Goal: Answer question/provide support: Share knowledge or assist other users

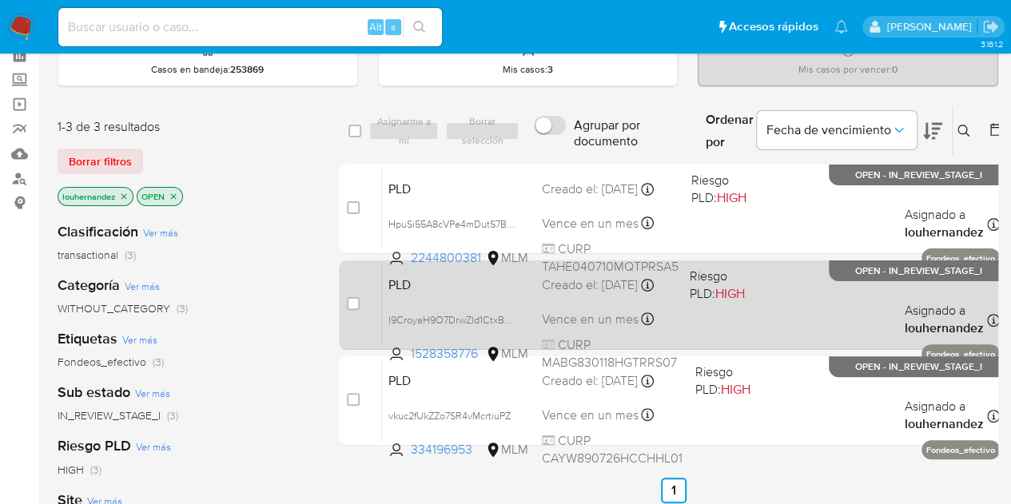
scroll to position [78, 0]
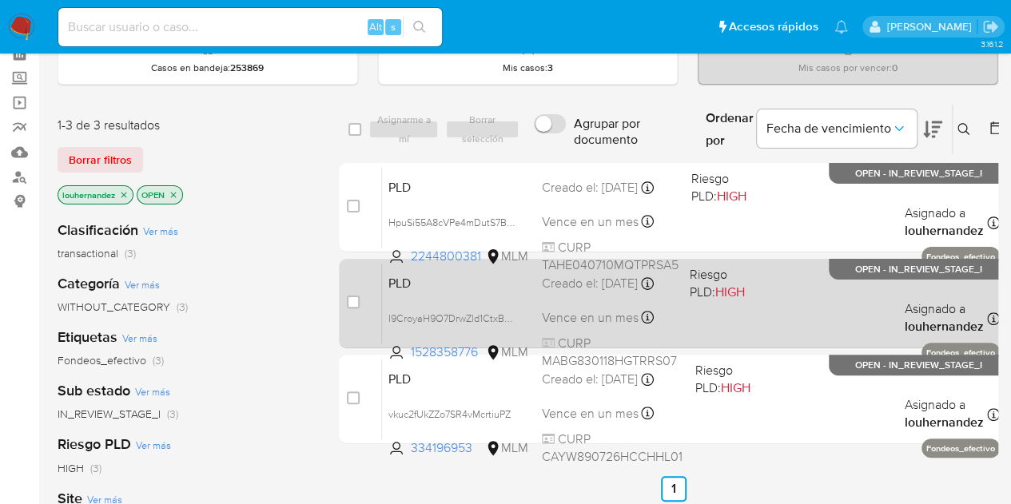
click at [588, 292] on div "Creado el: [DATE] Creado el: [DATE] 02:12:24" at bounding box center [609, 284] width 135 height 18
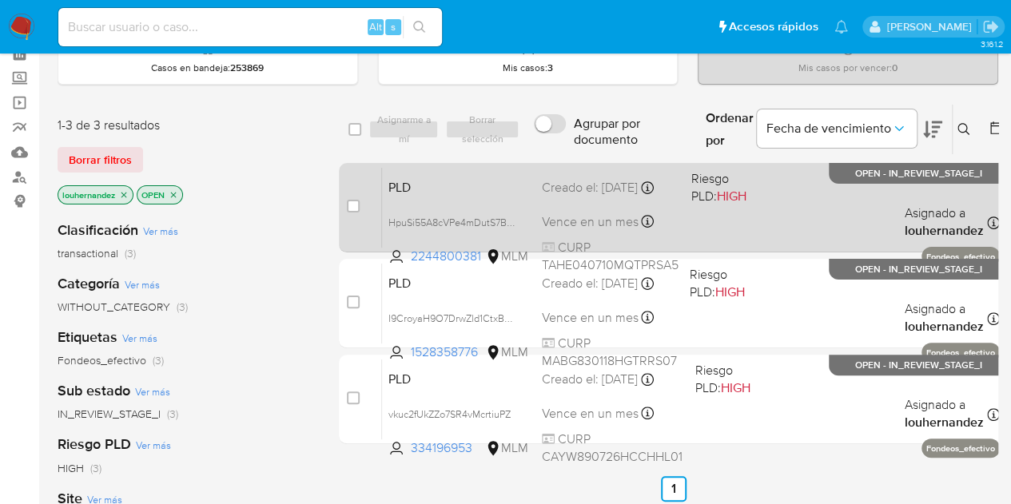
click at [549, 181] on div "Creado el: [DATE] Creado el: [DATE] 02:12:26" at bounding box center [610, 188] width 137 height 18
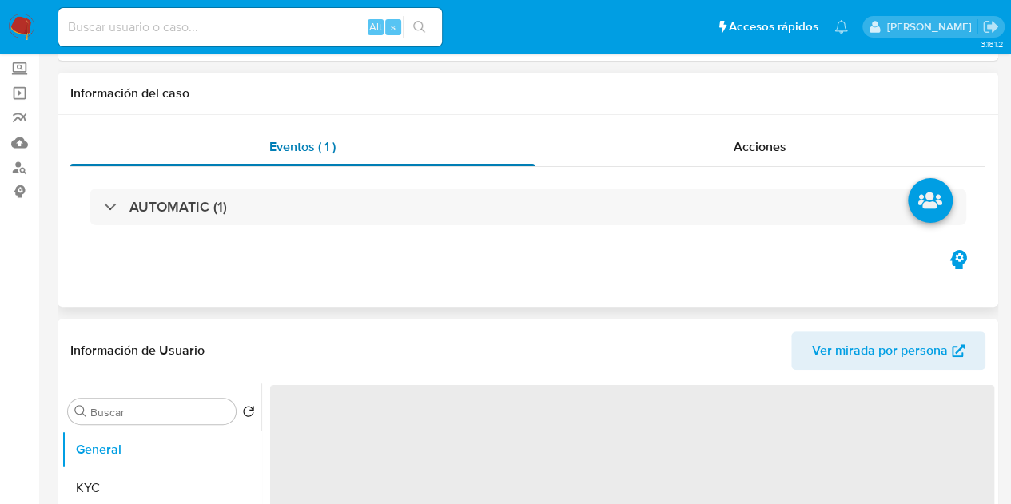
select select "10"
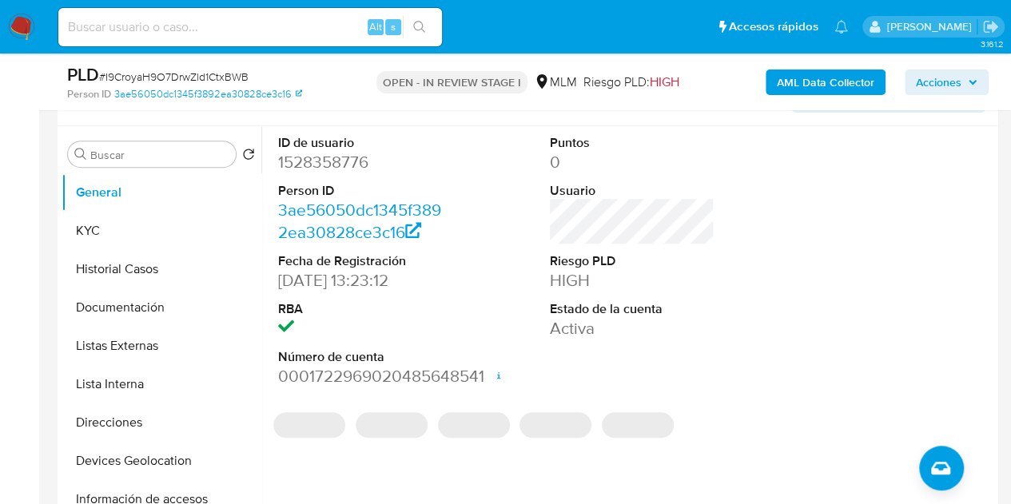
scroll to position [289, 0]
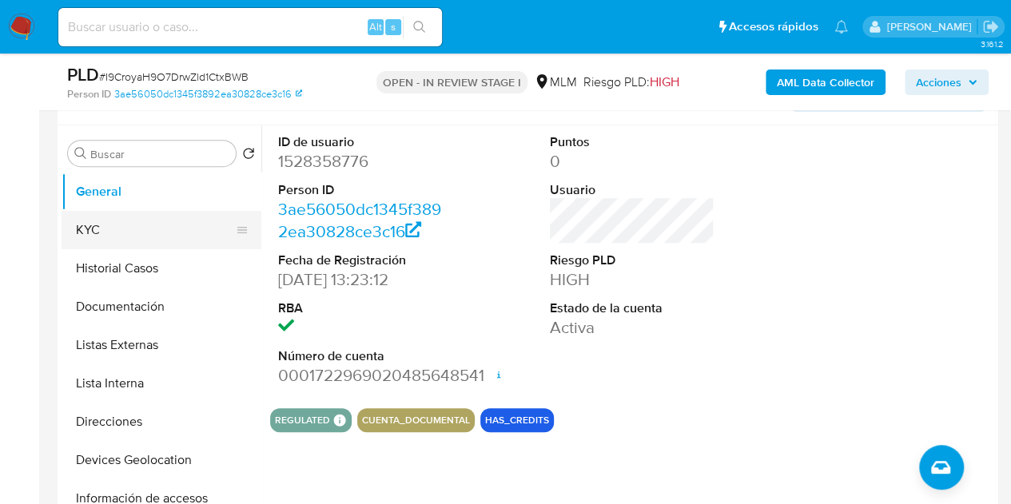
click at [98, 221] on button "KYC" at bounding box center [155, 230] width 187 height 38
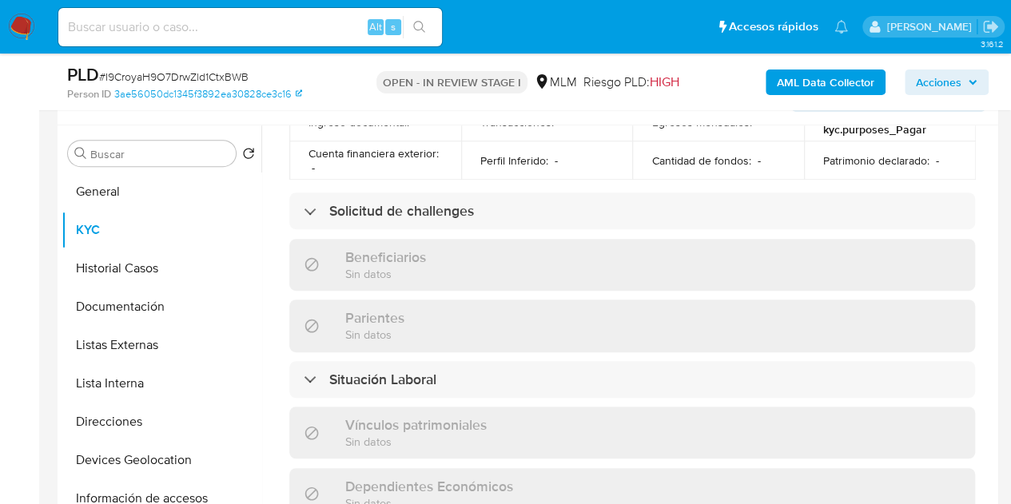
click at [530, 370] on div "Situación Laboral" at bounding box center [632, 379] width 686 height 37
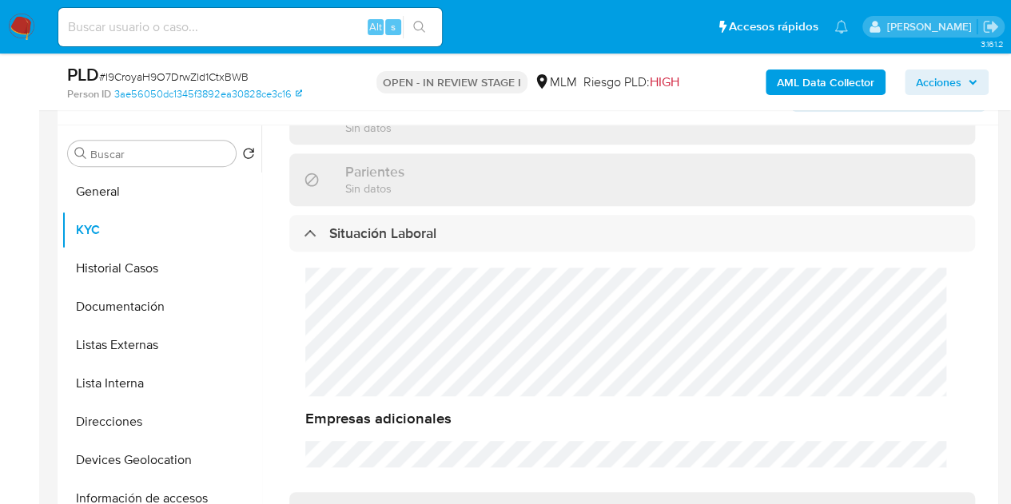
scroll to position [761, 0]
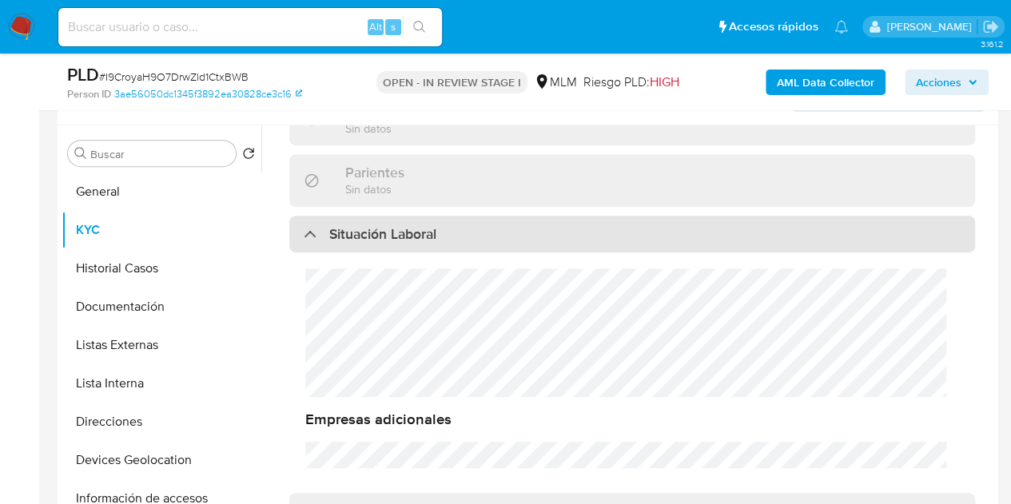
click at [454, 216] on div "Situación Laboral" at bounding box center [632, 234] width 686 height 37
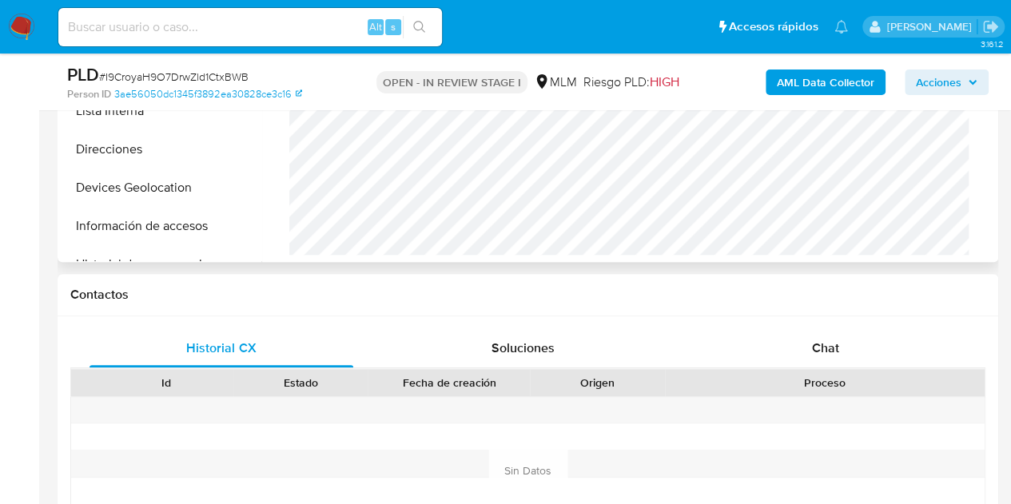
scroll to position [561, 0]
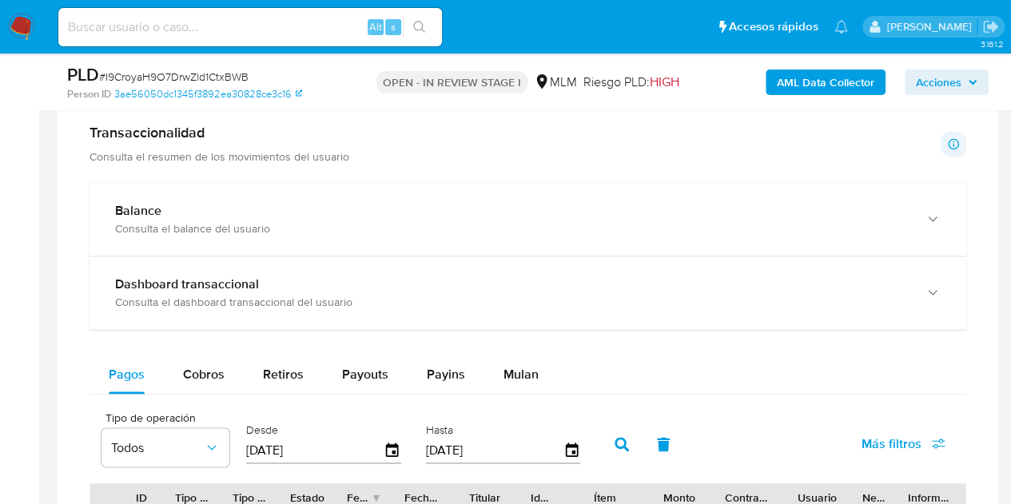
scroll to position [1101, 0]
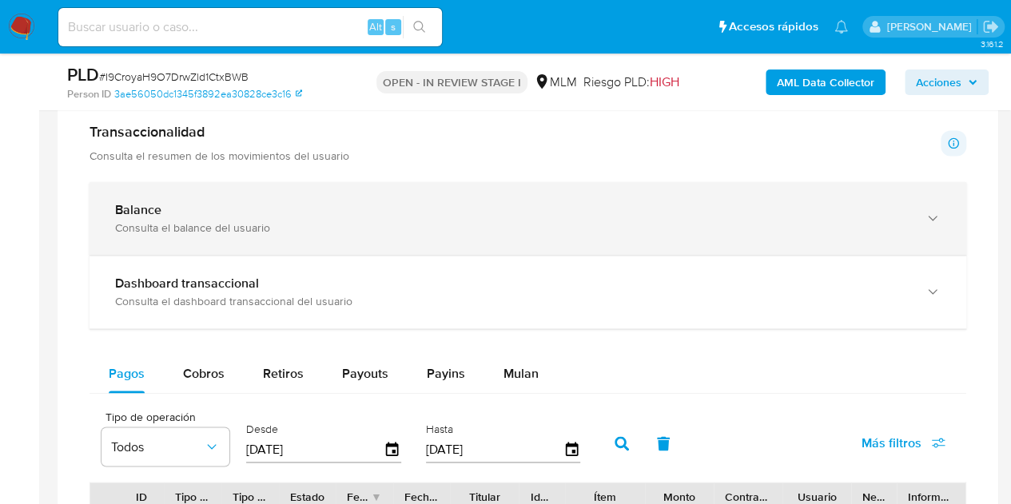
click at [350, 204] on div "Balance" at bounding box center [511, 210] width 793 height 16
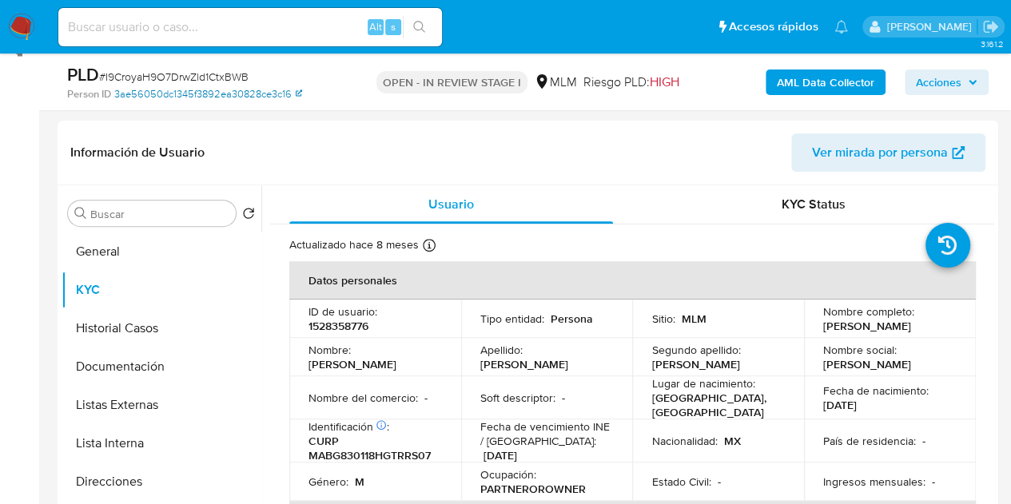
scroll to position [0, 0]
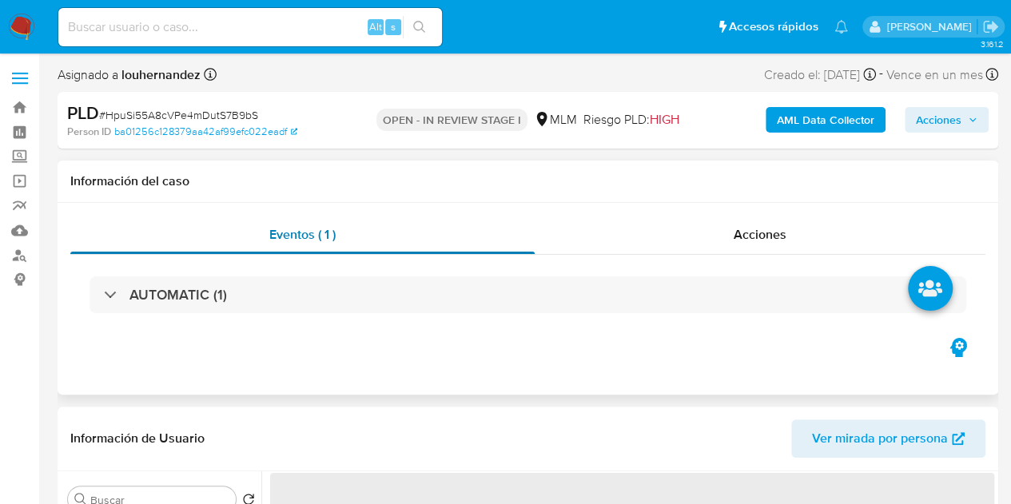
select select "10"
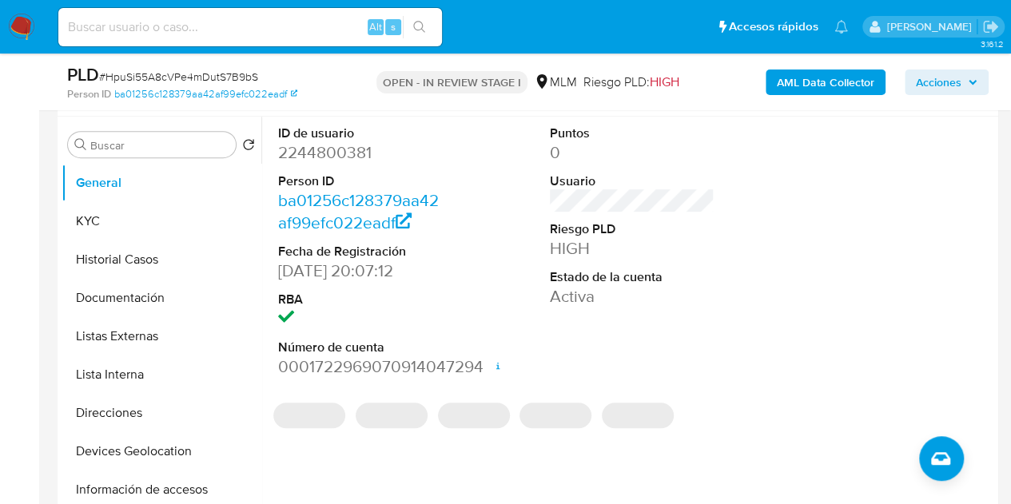
scroll to position [301, 0]
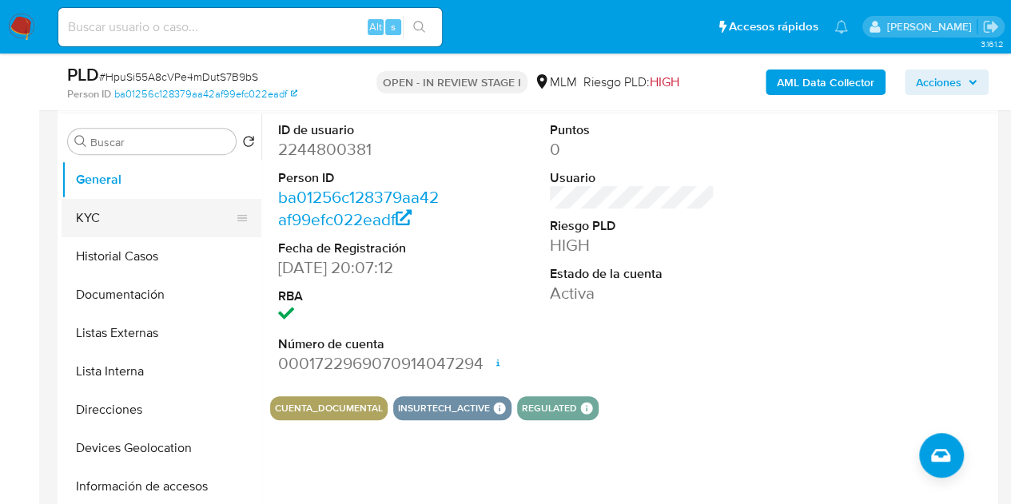
click at [104, 214] on button "KYC" at bounding box center [155, 218] width 187 height 38
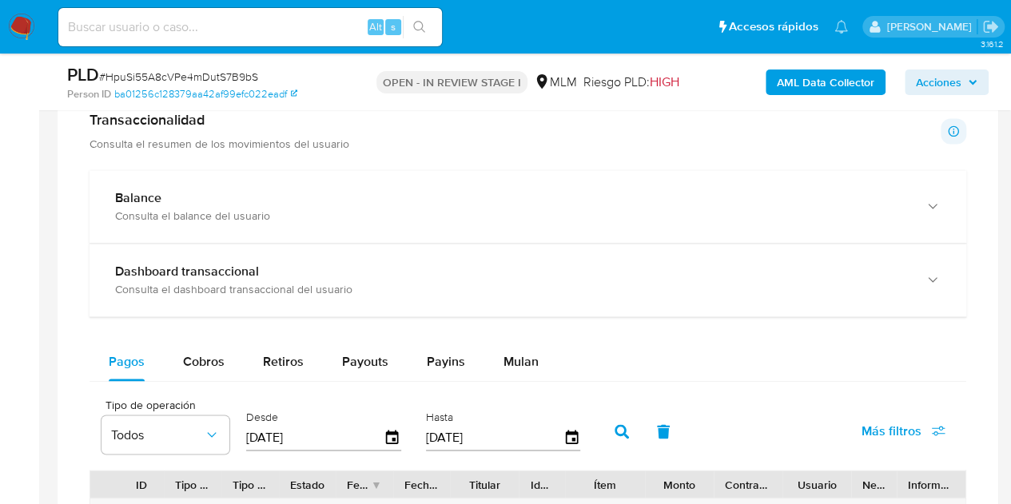
scroll to position [1116, 0]
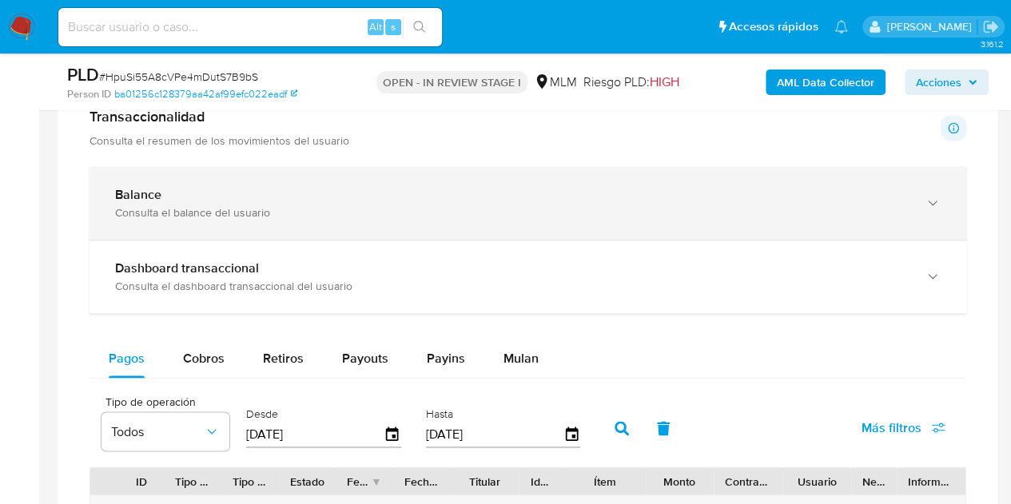
click at [438, 215] on div "Consulta el balance del usuario" at bounding box center [511, 212] width 793 height 14
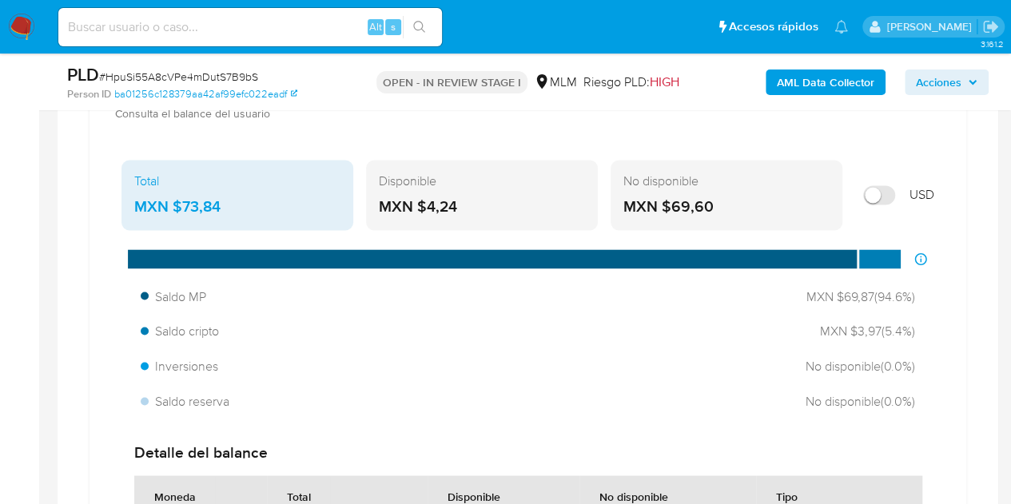
scroll to position [1216, 0]
